Goal: Task Accomplishment & Management: Manage account settings

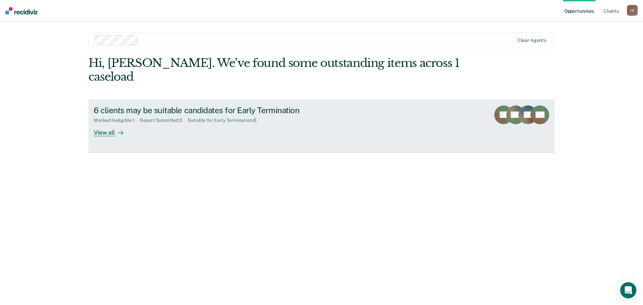
click at [105, 123] on div "View all" at bounding box center [113, 129] width 38 height 13
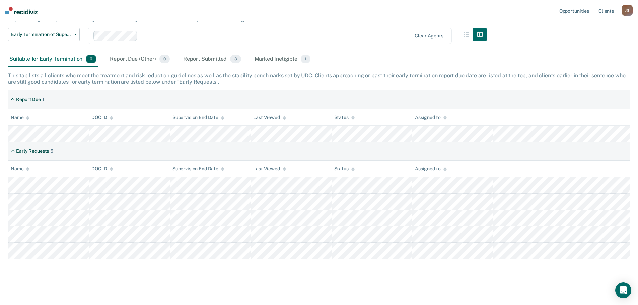
scroll to position [64, 0]
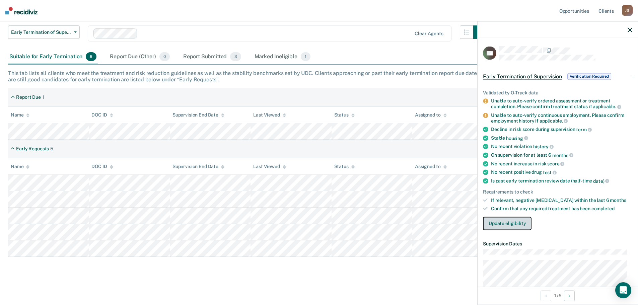
click at [504, 223] on button "Update eligibility" at bounding box center [507, 223] width 49 height 13
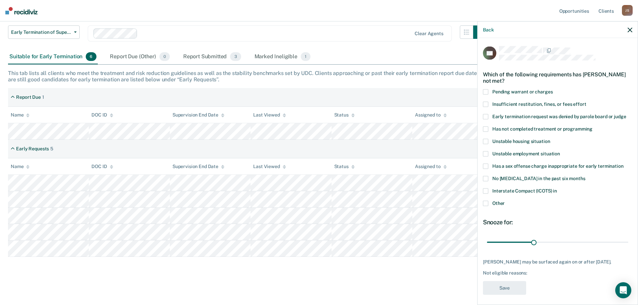
click at [486, 128] on span at bounding box center [485, 128] width 5 height 5
click at [592, 126] on input "Has not completed treatment or programming" at bounding box center [592, 126] width 0 height 0
click at [486, 203] on span at bounding box center [485, 203] width 5 height 5
click at [505, 201] on input "Other" at bounding box center [505, 201] width 0 height 0
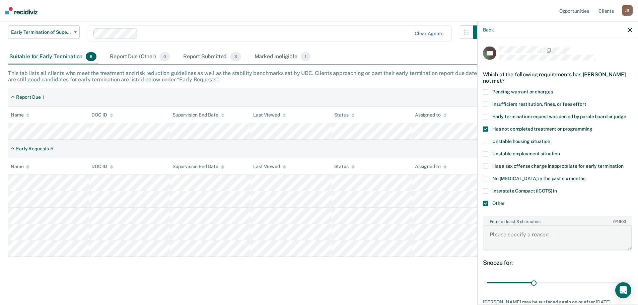
click at [532, 235] on textarea "Enter at least 3 characters 0 / 1600" at bounding box center [557, 237] width 148 height 25
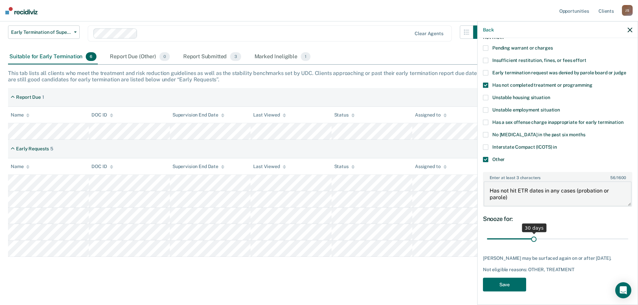
scroll to position [49, 0]
type textarea "Has not hit ETR dates in any cases (probation or parole)"
click at [506, 287] on button "Save" at bounding box center [504, 285] width 43 height 14
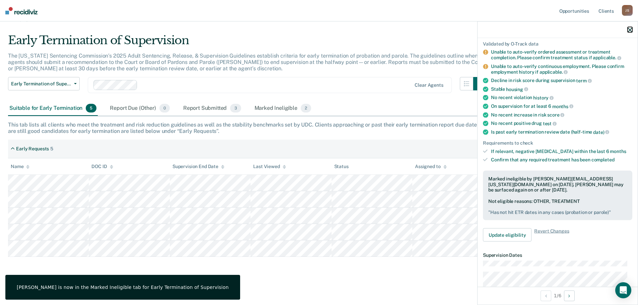
click at [628, 31] on icon "button" at bounding box center [629, 29] width 5 height 5
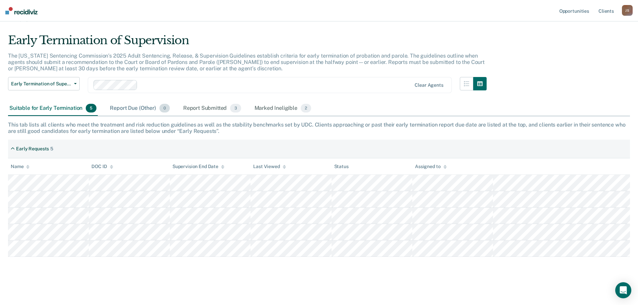
click at [123, 107] on div "Report Due (Other) 0" at bounding box center [139, 108] width 62 height 15
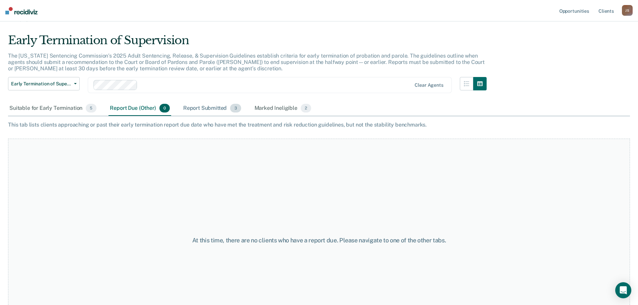
click at [207, 107] on div "Report Submitted 3" at bounding box center [212, 108] width 61 height 15
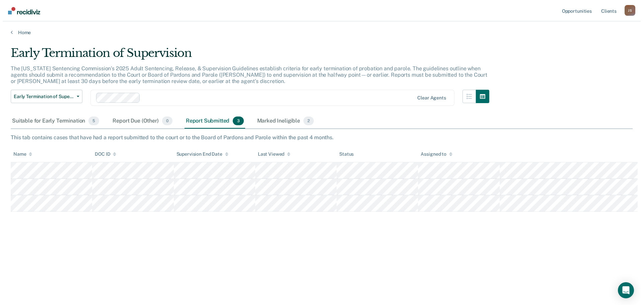
scroll to position [0, 0]
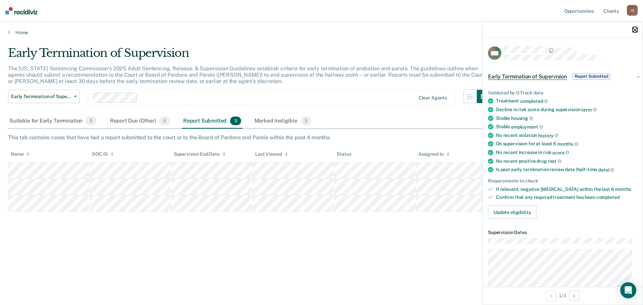
click at [634, 30] on icon "button" at bounding box center [634, 29] width 5 height 5
click at [633, 29] on icon "button" at bounding box center [634, 29] width 5 height 5
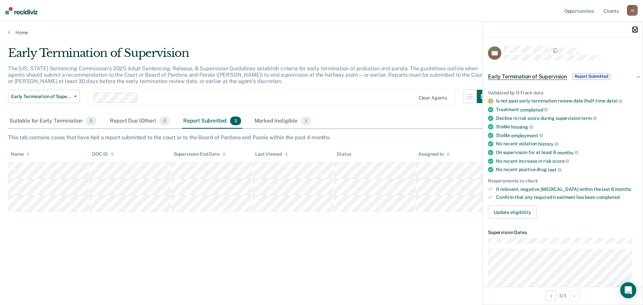
click at [634, 29] on icon "button" at bounding box center [634, 29] width 5 height 5
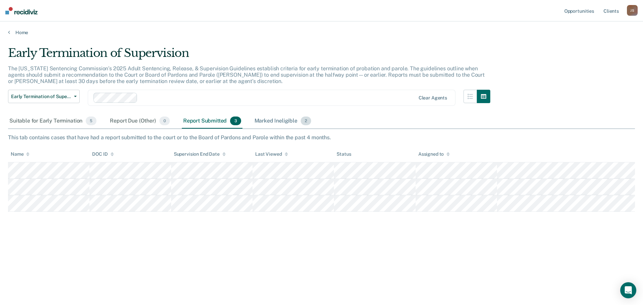
click at [280, 120] on div "Marked Ineligible 2" at bounding box center [283, 121] width 60 height 15
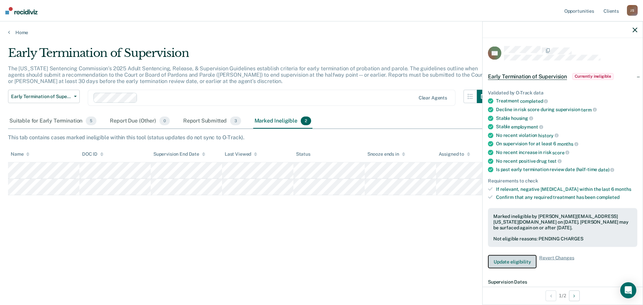
click at [513, 258] on button "Update eligibility" at bounding box center [512, 261] width 49 height 13
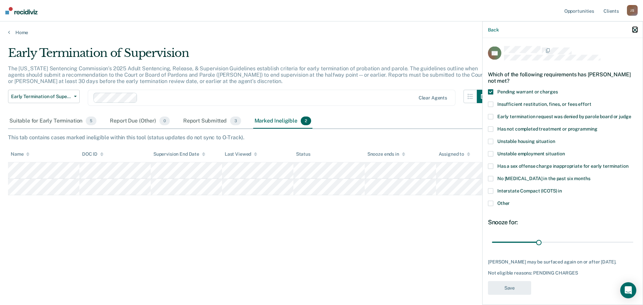
click at [634, 30] on icon "button" at bounding box center [634, 29] width 5 height 5
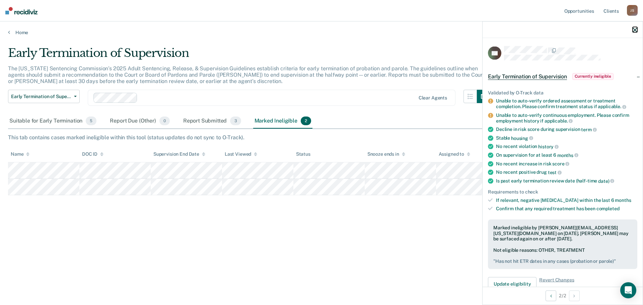
click at [633, 30] on icon "button" at bounding box center [634, 29] width 5 height 5
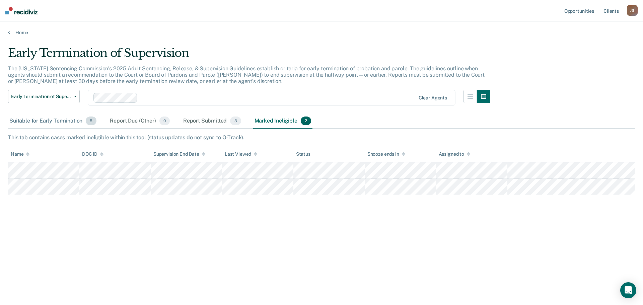
click at [63, 124] on div "Suitable for Early Termination 5" at bounding box center [53, 121] width 90 height 15
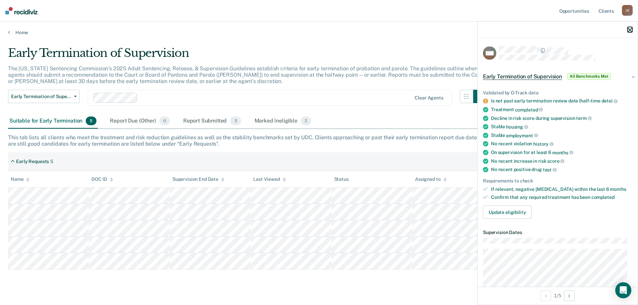
click at [629, 32] on icon "button" at bounding box center [629, 29] width 5 height 5
click at [630, 30] on icon "button" at bounding box center [629, 29] width 5 height 5
click at [628, 30] on icon "button" at bounding box center [629, 29] width 5 height 5
click at [629, 30] on icon "button" at bounding box center [629, 29] width 5 height 5
click at [628, 29] on icon "button" at bounding box center [629, 29] width 5 height 5
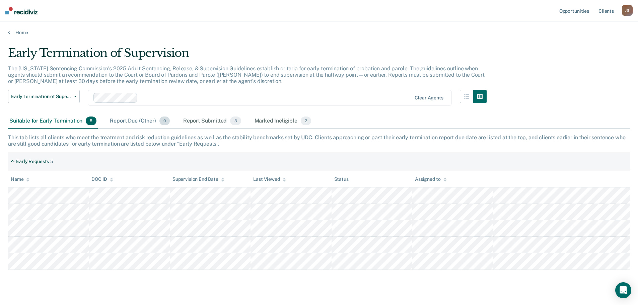
click at [124, 122] on div "Report Due (Other) 0" at bounding box center [139, 121] width 62 height 15
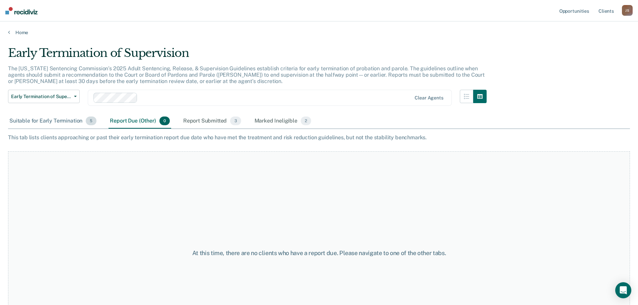
click at [67, 118] on div "Suitable for Early Termination 5" at bounding box center [53, 121] width 90 height 15
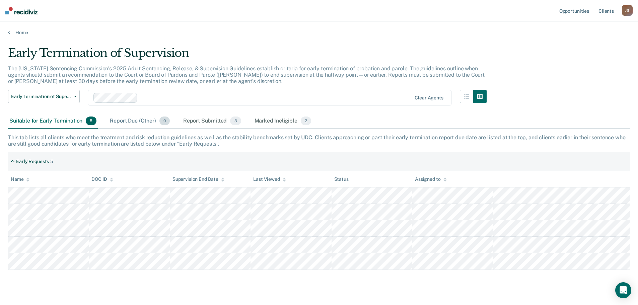
click at [125, 123] on div "Report Due (Other) 0" at bounding box center [139, 121] width 62 height 15
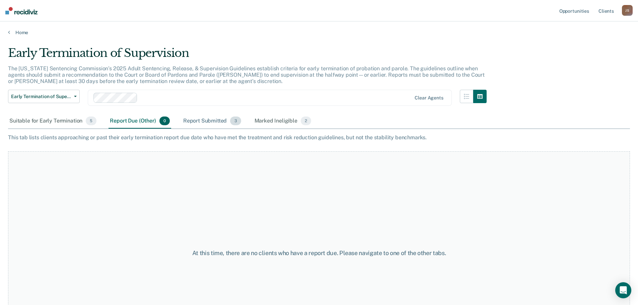
click at [207, 119] on div "Report Submitted 3" at bounding box center [212, 121] width 61 height 15
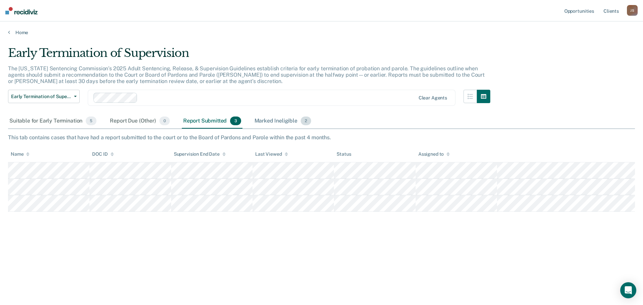
click at [269, 121] on div "Marked Ineligible 2" at bounding box center [283, 121] width 60 height 15
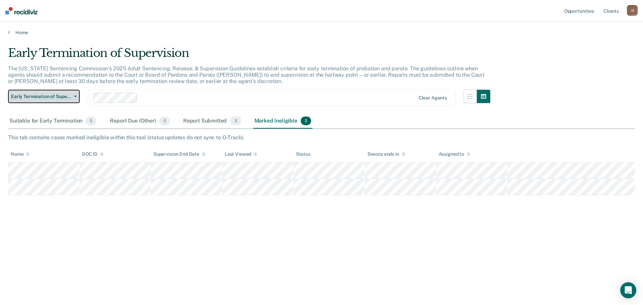
click at [62, 98] on span "Early Termination of Supervision" at bounding box center [41, 97] width 60 height 6
click at [630, 13] on div "J S" at bounding box center [632, 10] width 11 height 11
click at [588, 43] on link "Log Out" at bounding box center [605, 44] width 54 height 6
